Goal: Information Seeking & Learning: Learn about a topic

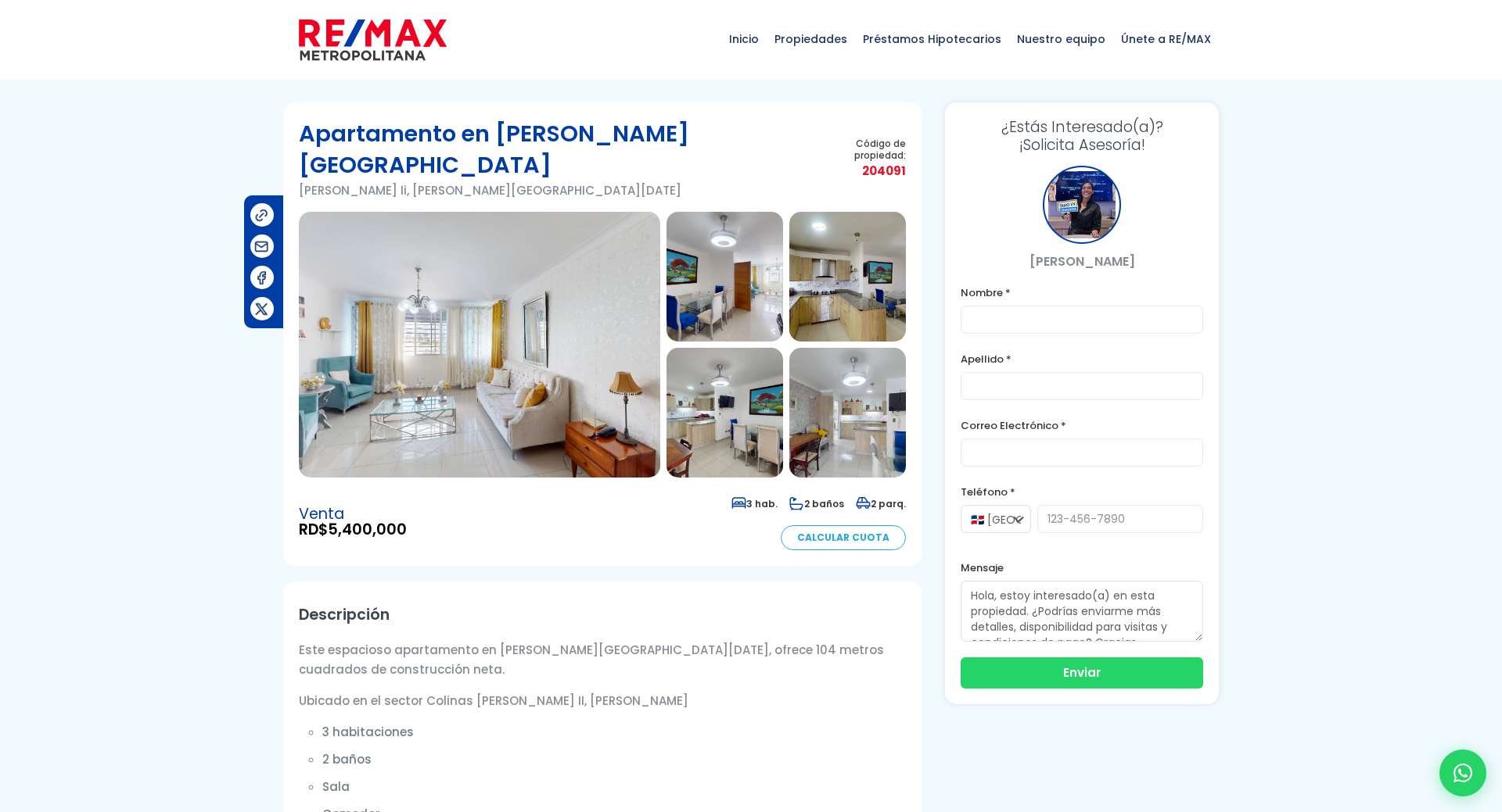
click at [766, 45] on span "Inicio" at bounding box center [744, 39] width 45 height 47
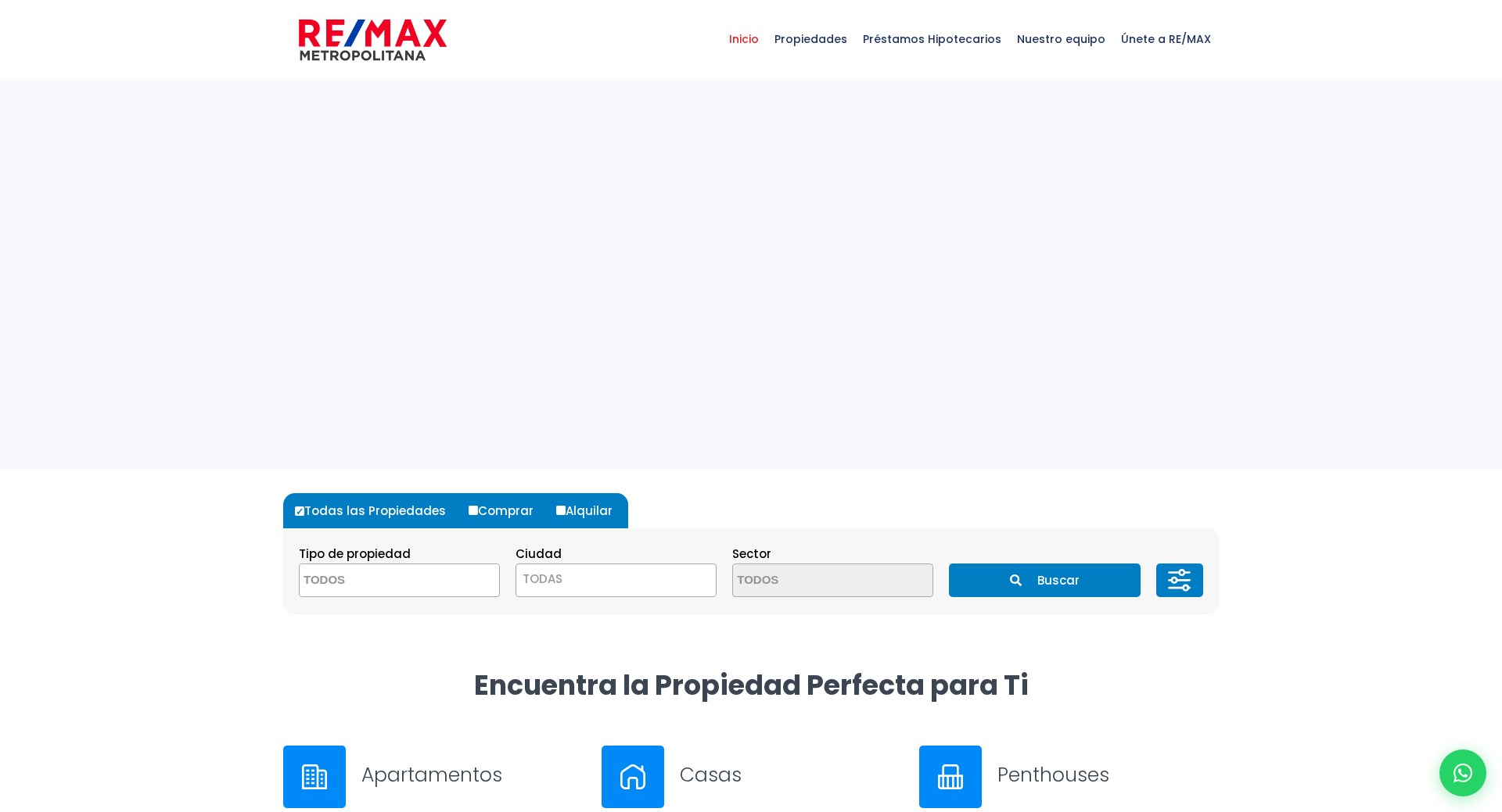
select select
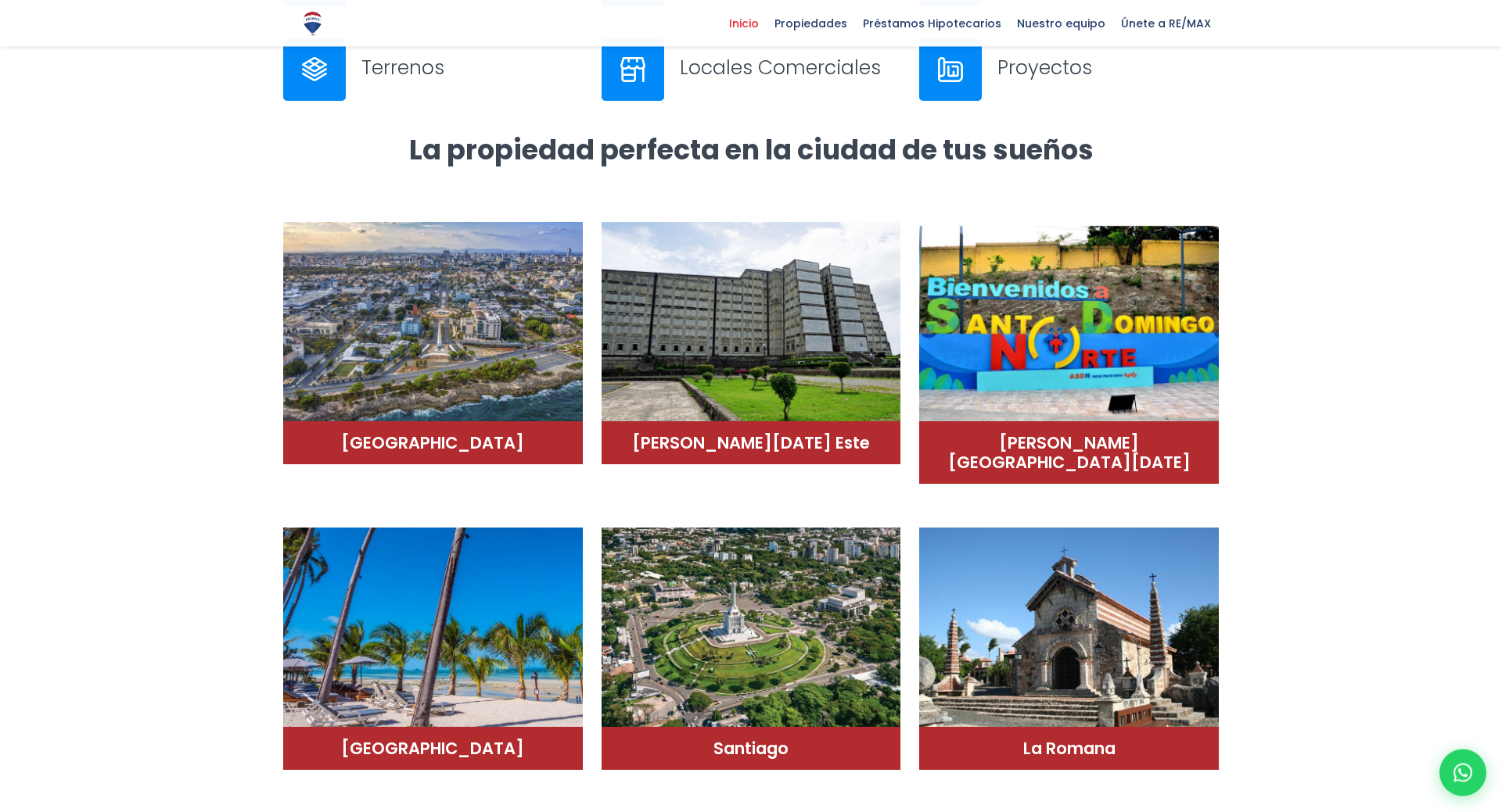
scroll to position [798, 0]
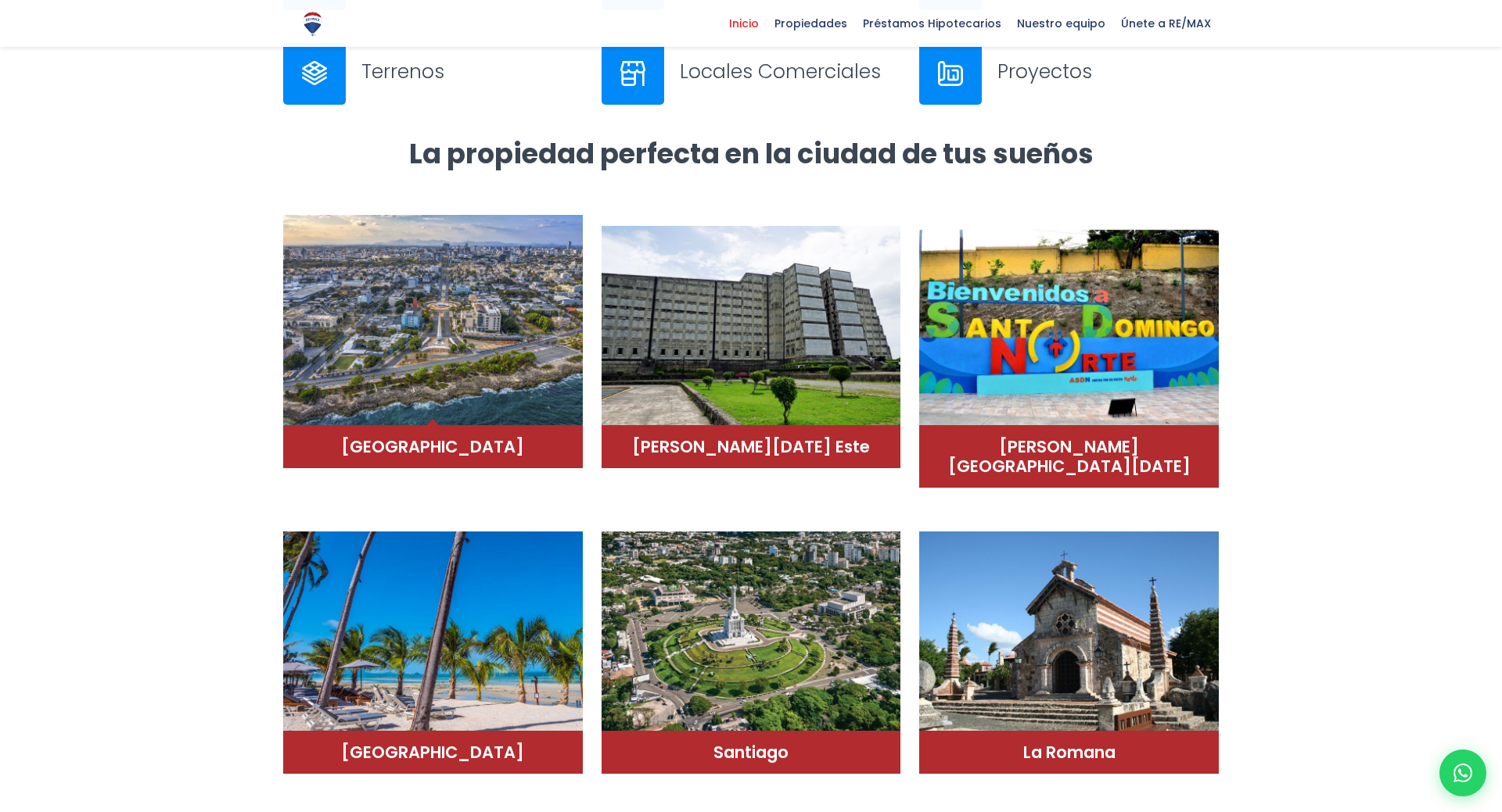
click at [539, 308] on img at bounding box center [432, 320] width 300 height 211
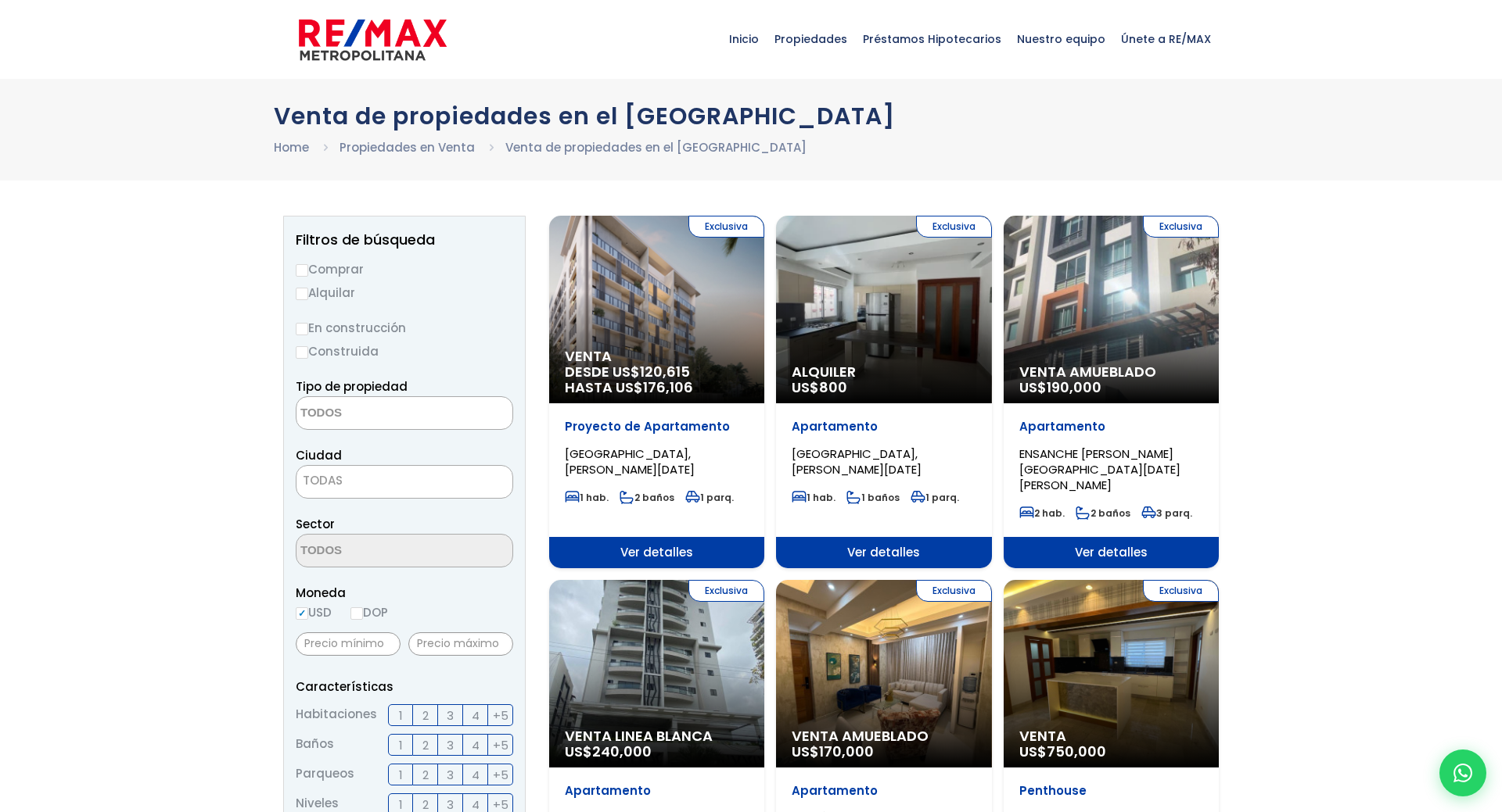
select select
